Goal: Task Accomplishment & Management: Manage account settings

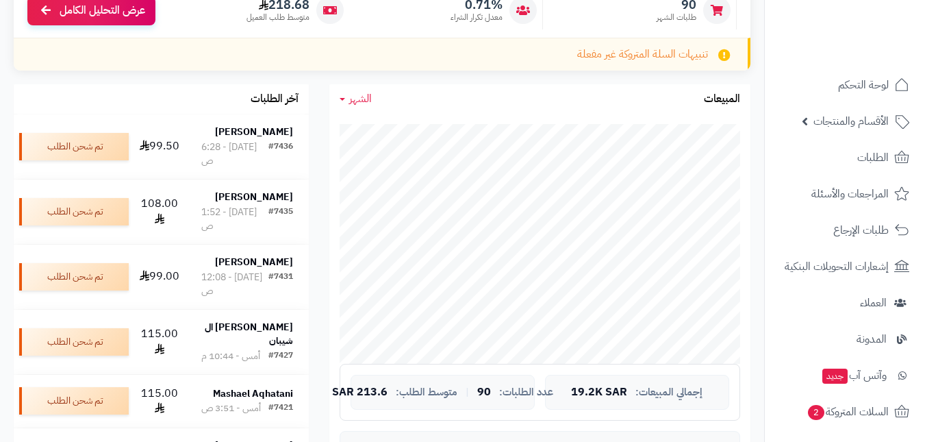
scroll to position [205, 0]
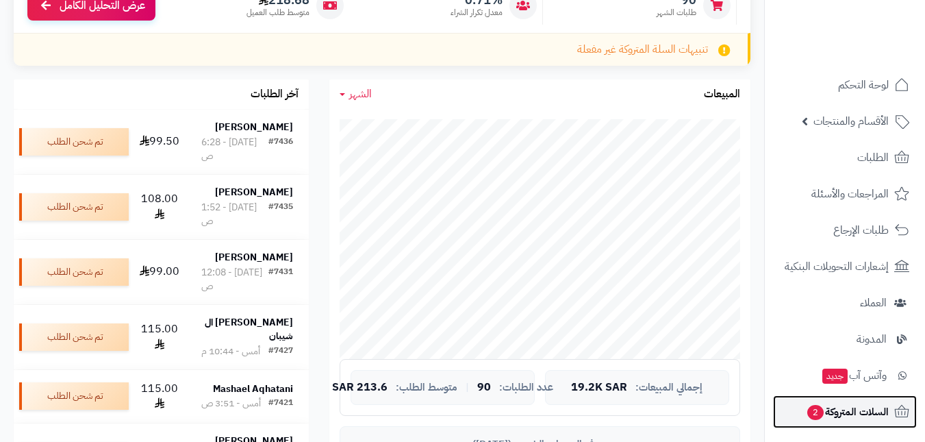
click at [838, 411] on span "السلات المتروكة 2" at bounding box center [847, 411] width 83 height 19
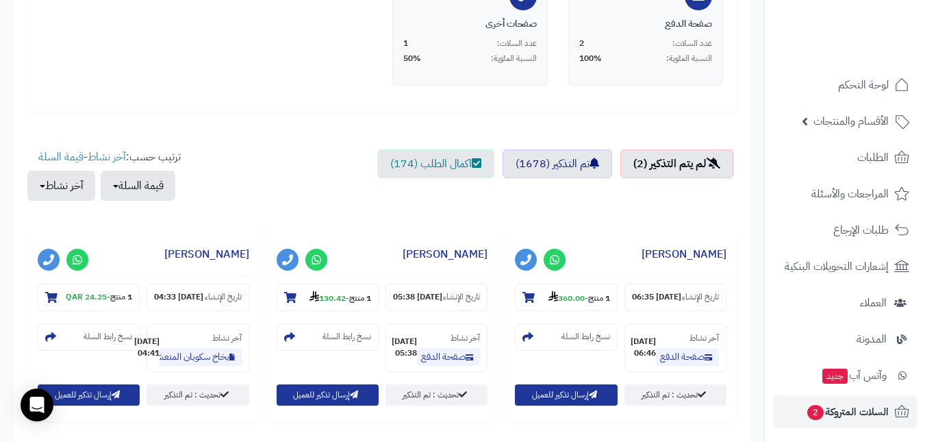
scroll to position [479, 0]
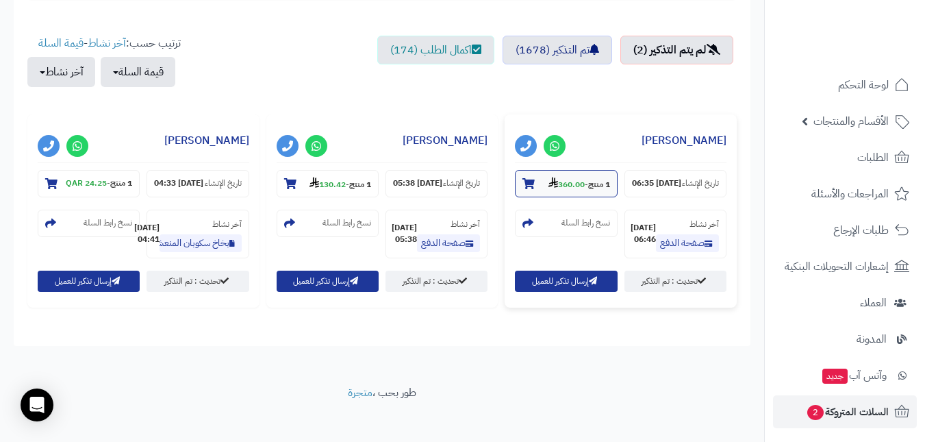
click at [565, 183] on strong "360.00" at bounding box center [566, 184] width 36 height 12
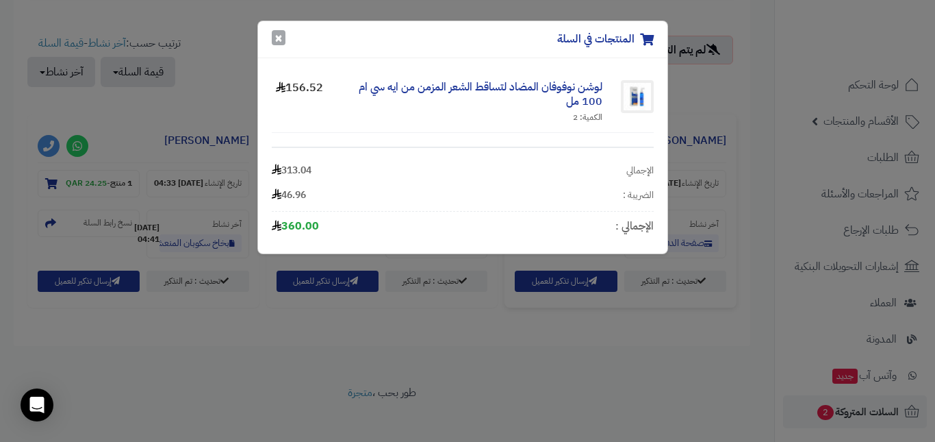
click at [281, 40] on button "×" at bounding box center [279, 37] width 14 height 15
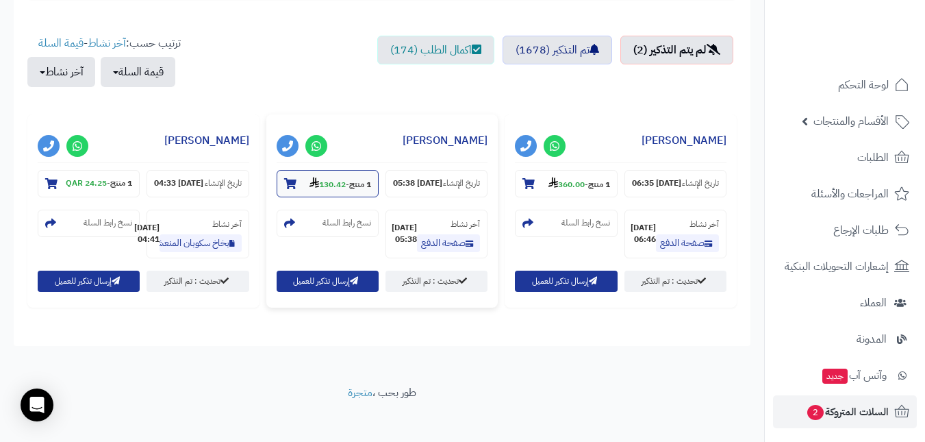
click at [321, 178] on strong "130.42" at bounding box center [327, 184] width 36 height 12
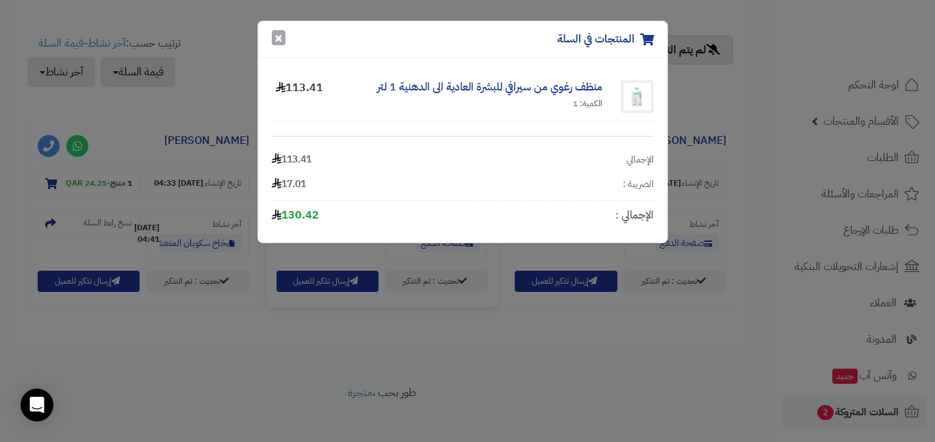
click at [281, 35] on button "×" at bounding box center [279, 37] width 14 height 15
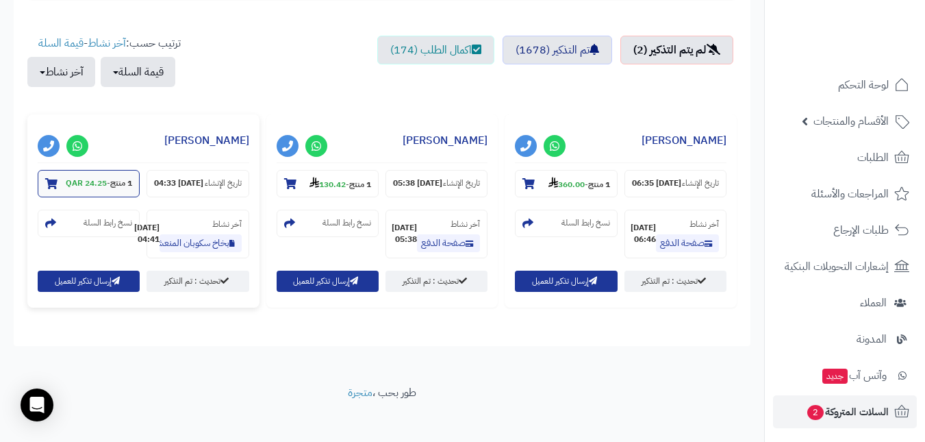
click at [97, 185] on strong "24.25 QAR" at bounding box center [86, 183] width 41 height 12
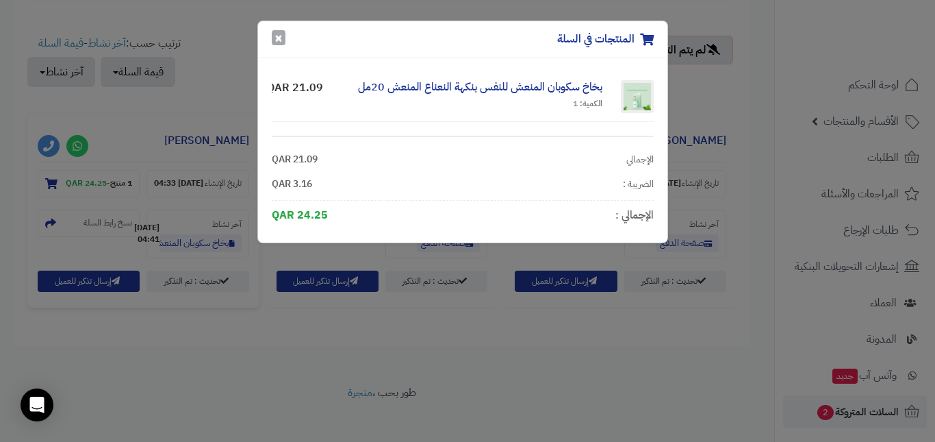
click at [275, 44] on button "×" at bounding box center [279, 37] width 14 height 15
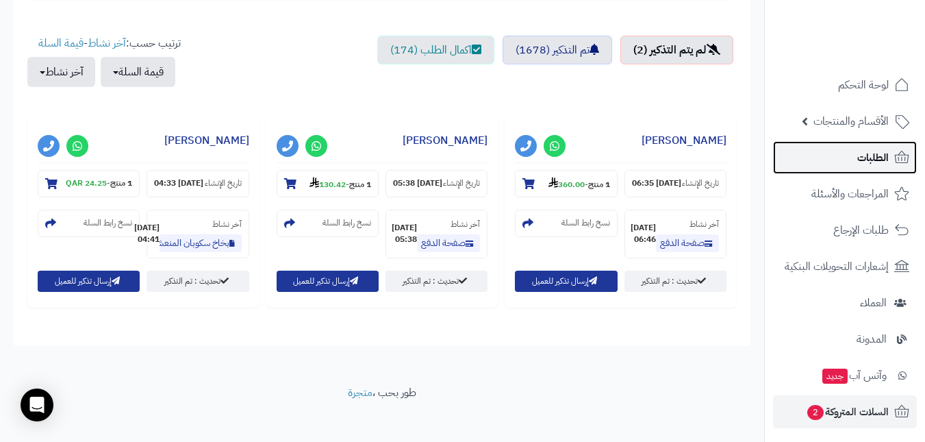
click at [854, 147] on link "الطلبات" at bounding box center [845, 157] width 144 height 33
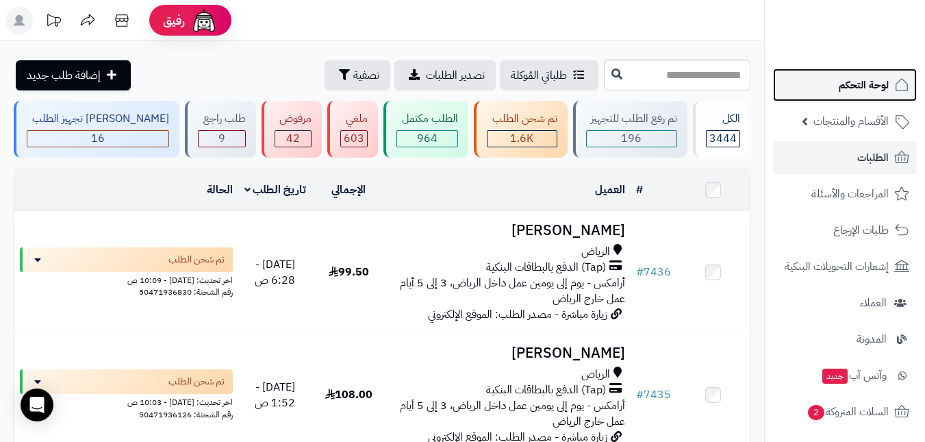
click at [854, 97] on link "لوحة التحكم" at bounding box center [845, 84] width 144 height 33
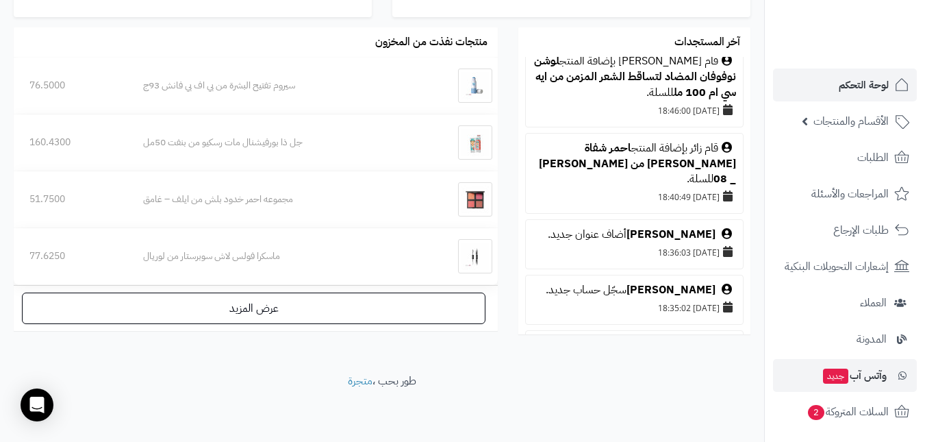
scroll to position [274, 0]
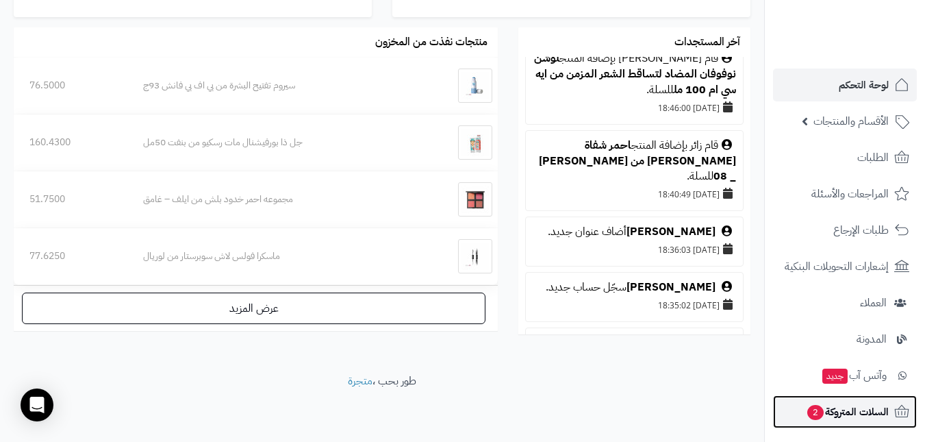
click at [835, 402] on link "السلات المتروكة 2" at bounding box center [845, 411] width 144 height 33
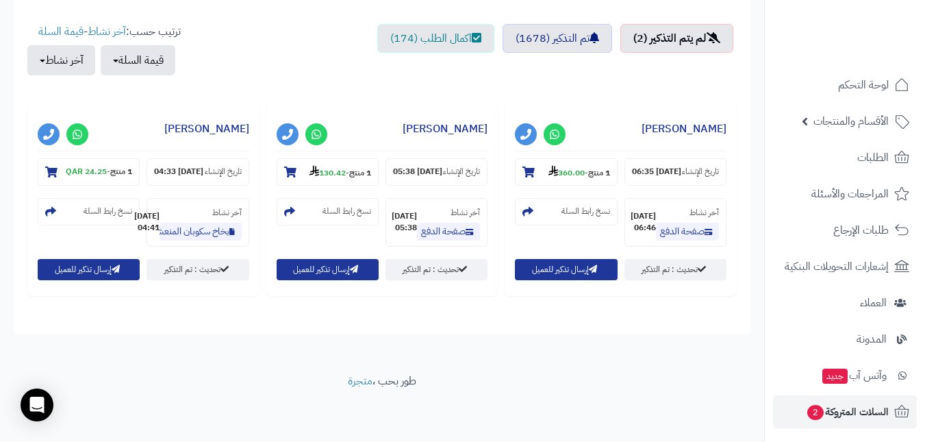
scroll to position [510, 0]
click at [104, 166] on small "1 منتج - 24.25 QAR" at bounding box center [99, 172] width 66 height 12
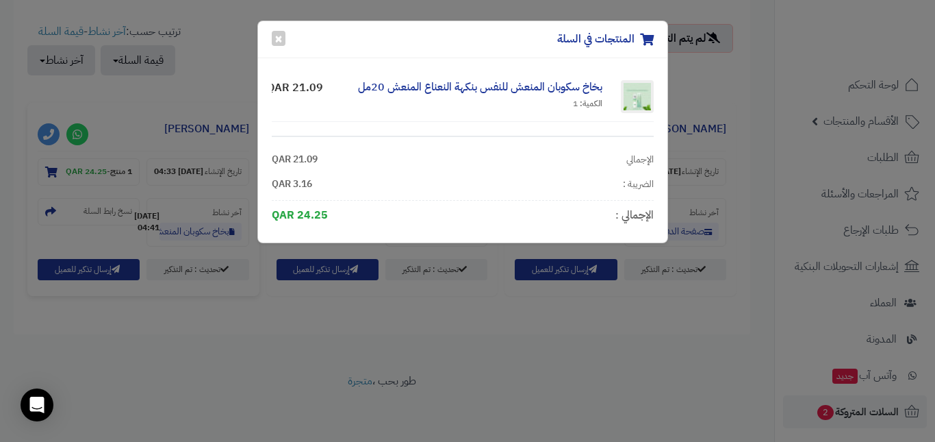
click at [270, 36] on div "المنتجات في السلة ×" at bounding box center [462, 39] width 409 height 37
click at [274, 37] on button "×" at bounding box center [279, 37] width 14 height 15
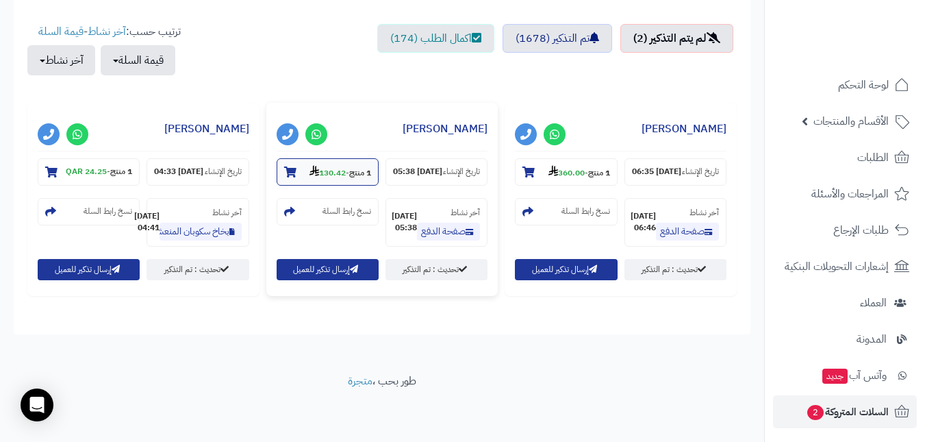
click at [318, 166] on strong "130.42" at bounding box center [327, 172] width 36 height 12
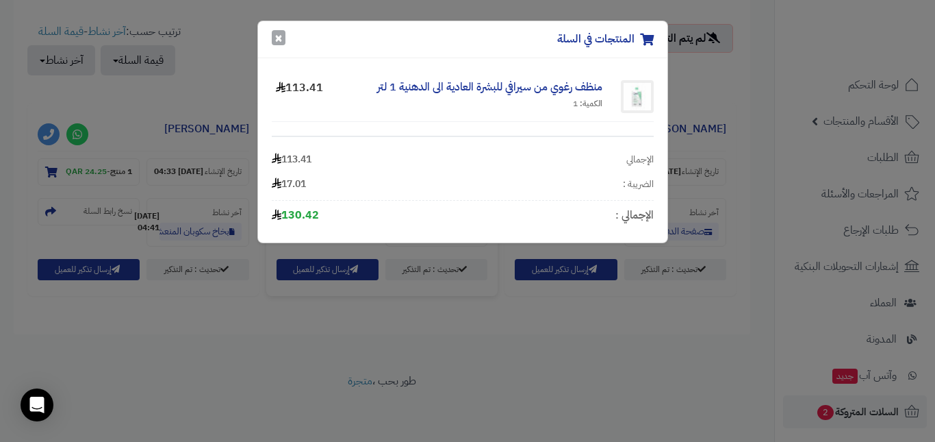
click at [274, 38] on button "×" at bounding box center [279, 37] width 14 height 15
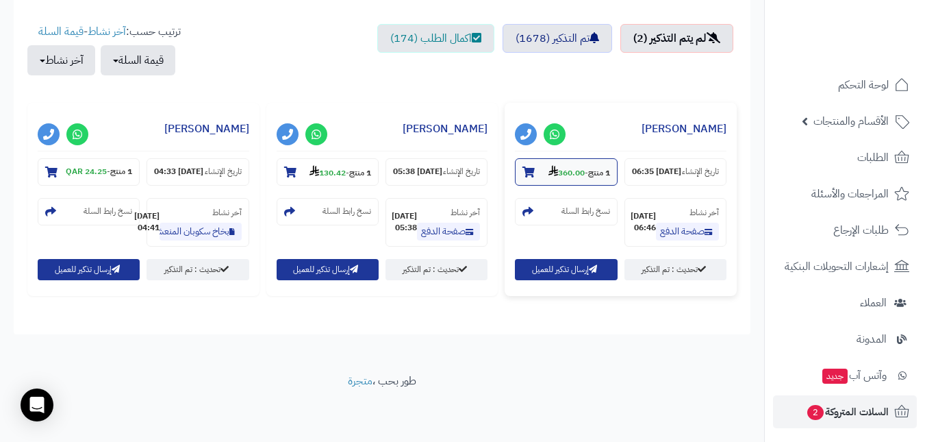
click at [602, 166] on strong "1 منتج" at bounding box center [599, 172] width 22 height 12
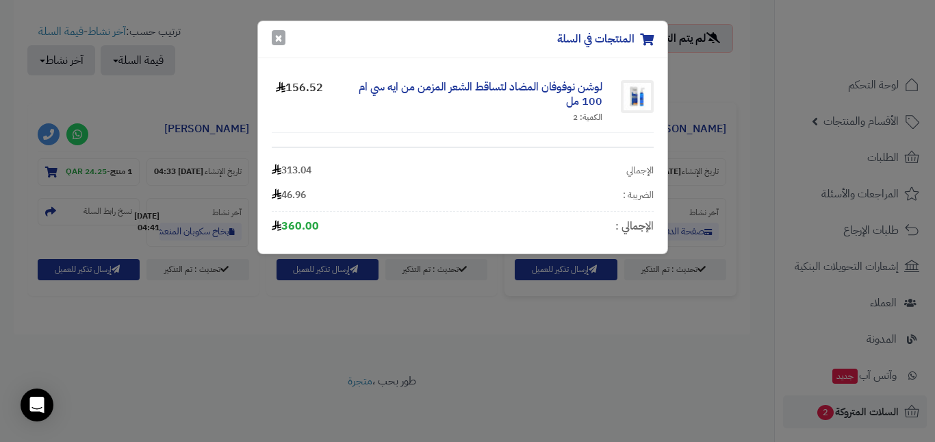
click at [281, 34] on button "×" at bounding box center [279, 37] width 14 height 15
